Goal: Register for event/course

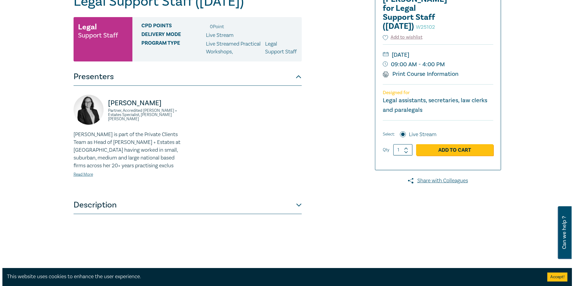
scroll to position [120, 0]
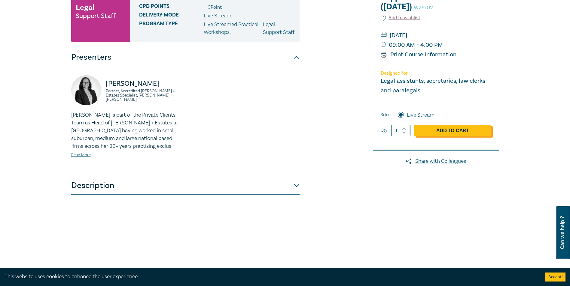
click at [433, 128] on link "Add to Cart" at bounding box center [452, 130] width 77 height 11
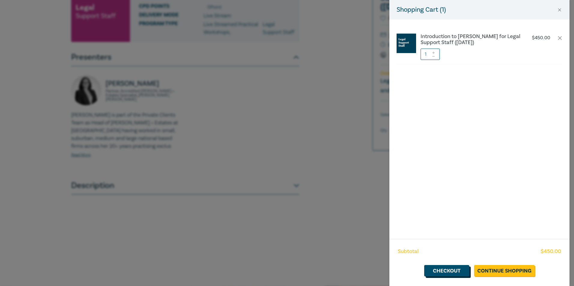
click at [459, 273] on link "Checkout" at bounding box center [446, 270] width 45 height 11
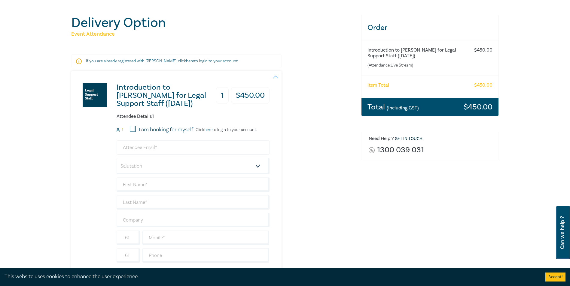
scroll to position [60, 0]
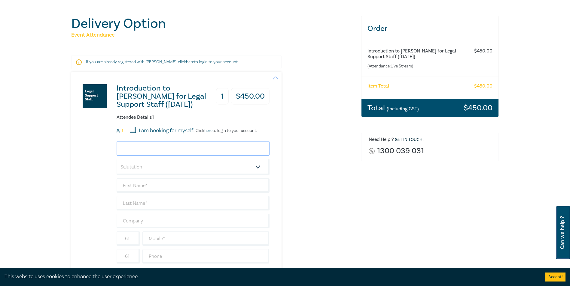
click at [186, 146] on input "email" at bounding box center [193, 148] width 153 height 14
type input "[EMAIL_ADDRESS][DOMAIN_NAME]"
click at [167, 166] on select "Salutation Mr. Mrs. Ms. Miss Dr. Prof. Other" at bounding box center [193, 167] width 153 height 16
select select "Ms."
click at [117, 159] on select "Salutation Mr. Mrs. Ms. Miss Dr. Prof. Other" at bounding box center [193, 167] width 153 height 16
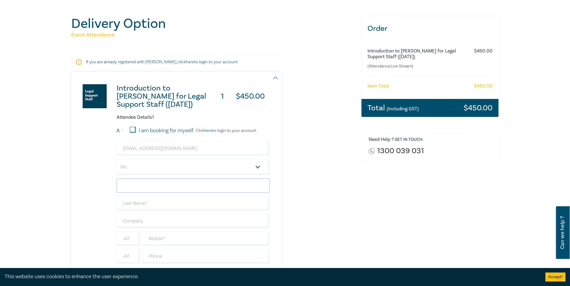
click at [160, 181] on input "text" at bounding box center [193, 186] width 153 height 14
type input "Grace"
type input "[PERSON_NAME]"
type input "Maddens Lawyers"
click at [134, 132] on input "I am booking for myself." at bounding box center [133, 130] width 6 height 6
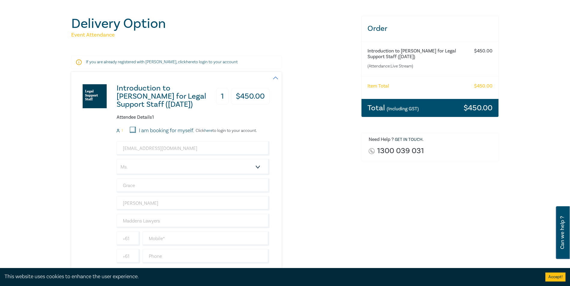
checkbox input "true"
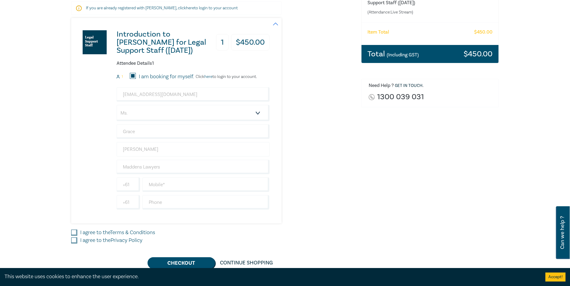
scroll to position [120, 0]
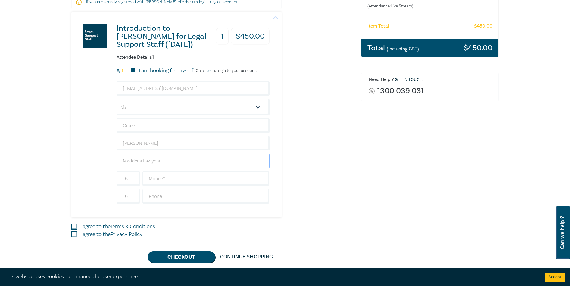
click at [171, 165] on input "Maddens Lawyers" at bounding box center [193, 161] width 153 height 14
drag, startPoint x: 223, startPoint y: 162, endPoint x: 225, endPoint y: 168, distance: 5.9
click at [223, 162] on input "Maddens Lawyers" at bounding box center [193, 161] width 153 height 14
click at [237, 180] on input "text" at bounding box center [205, 179] width 127 height 14
type input "0490158548"
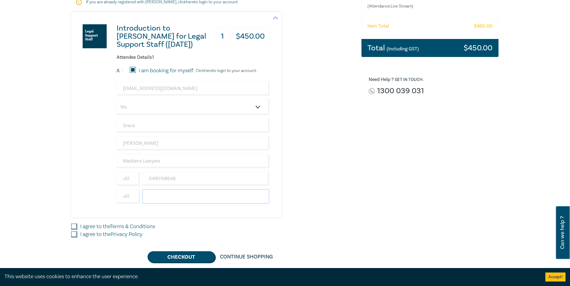
click at [197, 195] on input "text" at bounding box center [205, 196] width 127 height 14
type input "55602000"
click at [403, 182] on div "Order Introduction to [PERSON_NAME] for Legal Support Staff ([DATE]) (Attendanc…" at bounding box center [429, 109] width 145 height 307
click at [78, 226] on div "I agree to the Terms & Conditions" at bounding box center [212, 227] width 283 height 8
click at [75, 235] on input "I agree to the Privacy Policy" at bounding box center [74, 235] width 6 height 6
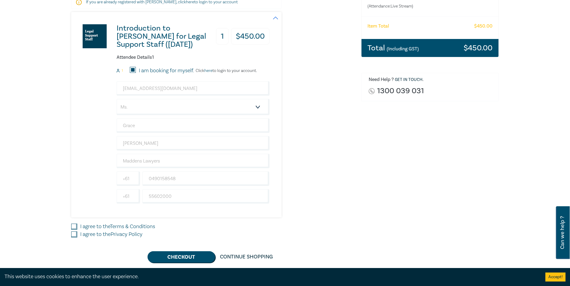
checkbox input "true"
click at [75, 223] on div "I agree to the Terms & Conditions" at bounding box center [212, 227] width 283 height 8
click at [77, 226] on input "I agree to the Terms & Conditions" at bounding box center [74, 227] width 6 height 6
checkbox input "true"
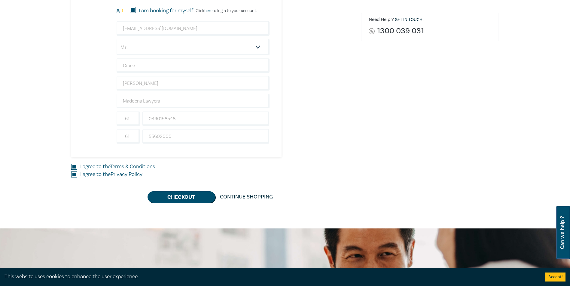
click at [191, 204] on div "Delivery Option Event Attendance If you are already registered with [PERSON_NAM…" at bounding box center [285, 49] width 570 height 359
click at [191, 196] on button "Checkout" at bounding box center [181, 197] width 68 height 11
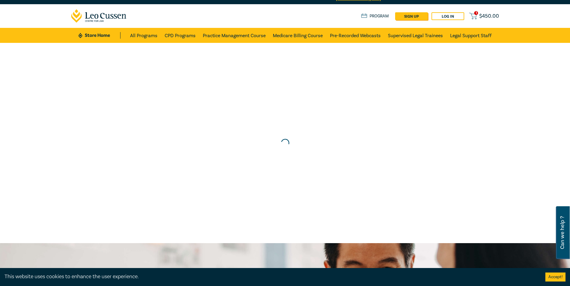
scroll to position [0, 0]
